Goal: Task Accomplishment & Management: Use online tool/utility

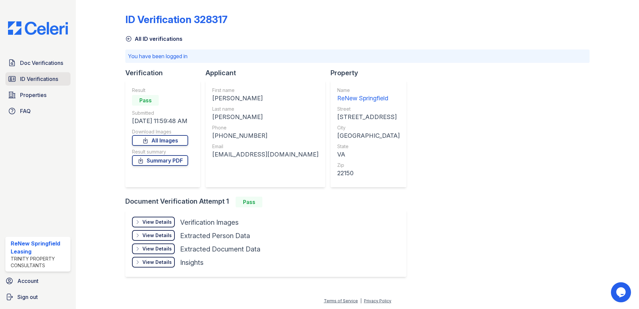
click at [41, 82] on span "ID Verifications" at bounding box center [39, 79] width 38 height 8
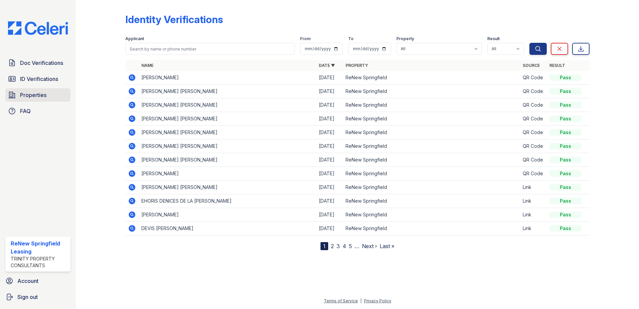
click at [42, 92] on span "Properties" at bounding box center [33, 95] width 26 height 8
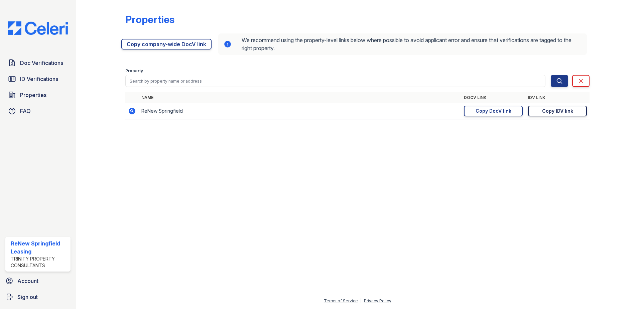
click at [554, 113] on div "Copy IDV link" at bounding box center [557, 111] width 31 height 7
click at [557, 110] on div "Copy IDV link" at bounding box center [557, 111] width 31 height 7
click at [41, 68] on link "Doc Verifications" at bounding box center [37, 62] width 65 height 13
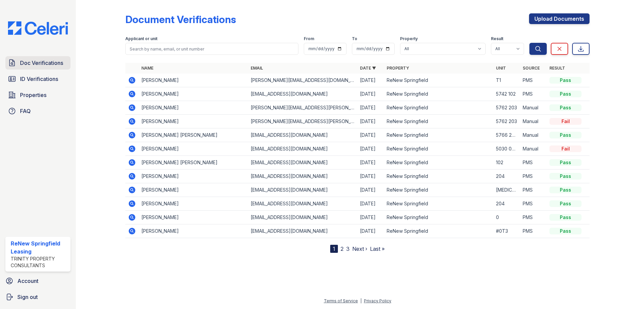
click at [42, 65] on span "Doc Verifications" at bounding box center [41, 63] width 43 height 8
click at [42, 75] on span "ID Verifications" at bounding box center [39, 79] width 38 height 8
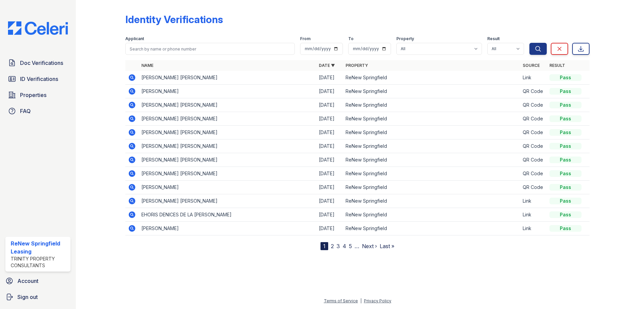
click at [131, 78] on icon at bounding box center [132, 78] width 8 height 8
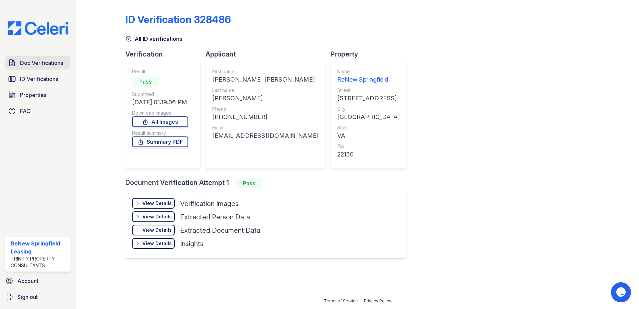
click at [27, 57] on link "Doc Verifications" at bounding box center [37, 62] width 65 height 13
